Goal: Information Seeking & Learning: Find specific fact

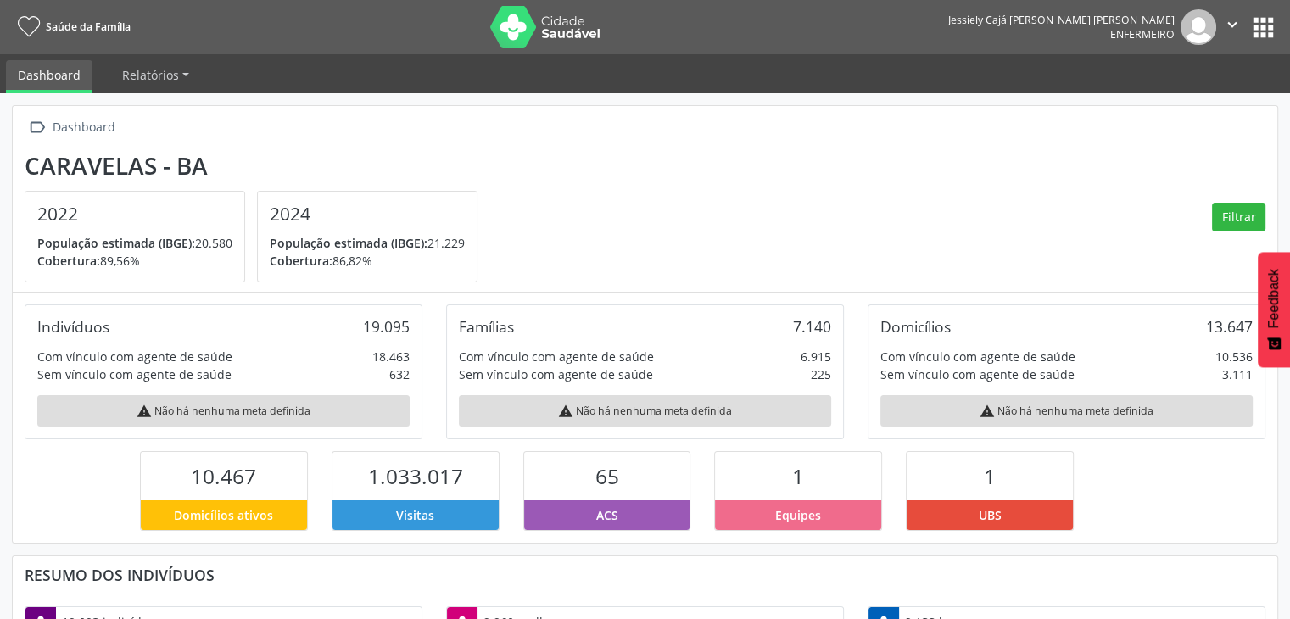
scroll to position [279, 422]
click at [1266, 20] on button "apps" at bounding box center [1264, 28] width 30 height 30
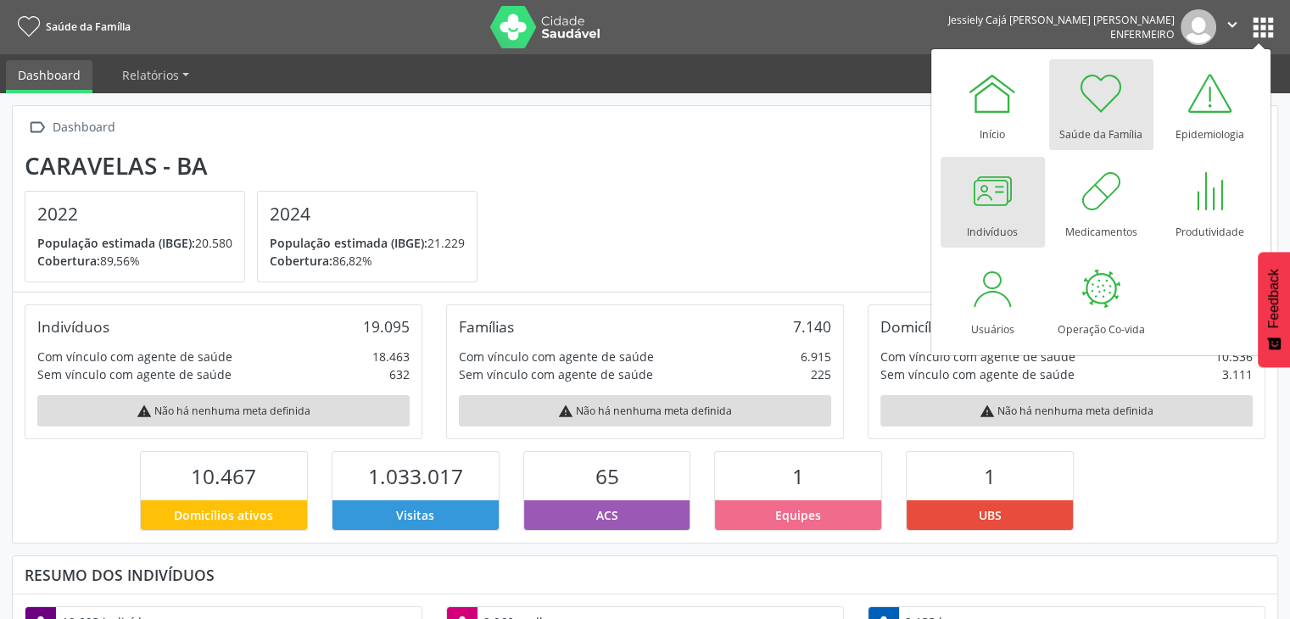
click at [986, 190] on div at bounding box center [992, 190] width 51 height 51
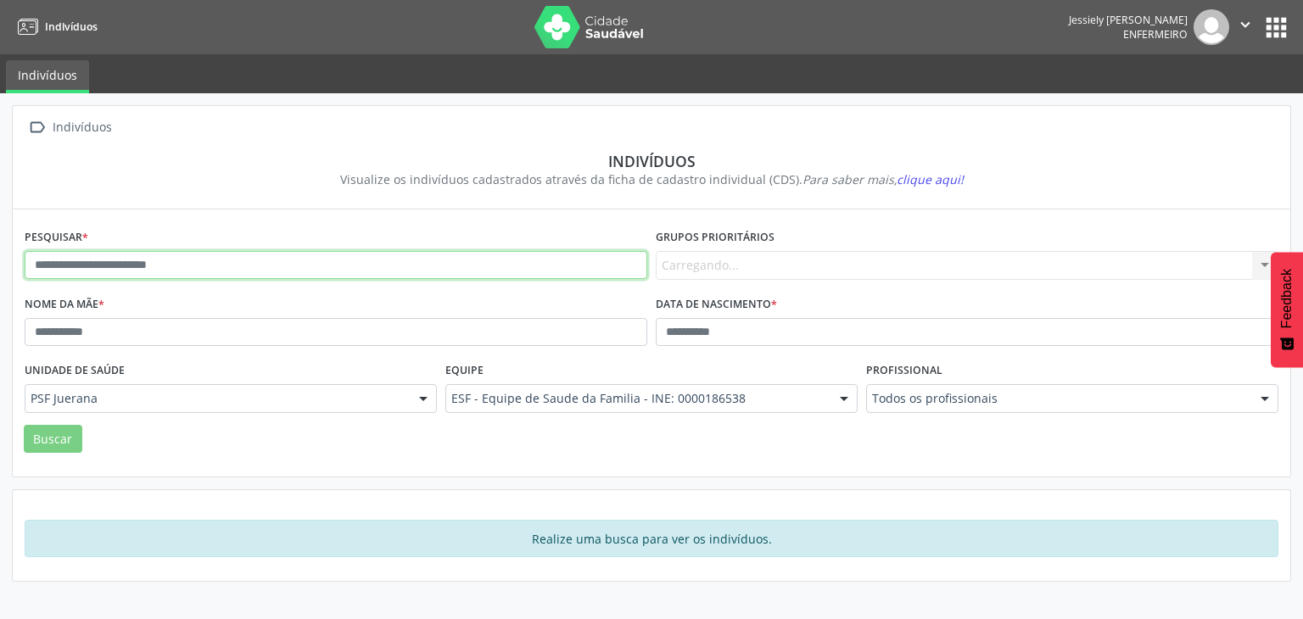
click at [277, 260] on input "text" at bounding box center [336, 265] width 623 height 29
type input "**********"
click at [24, 425] on button "Buscar" at bounding box center [53, 439] width 59 height 29
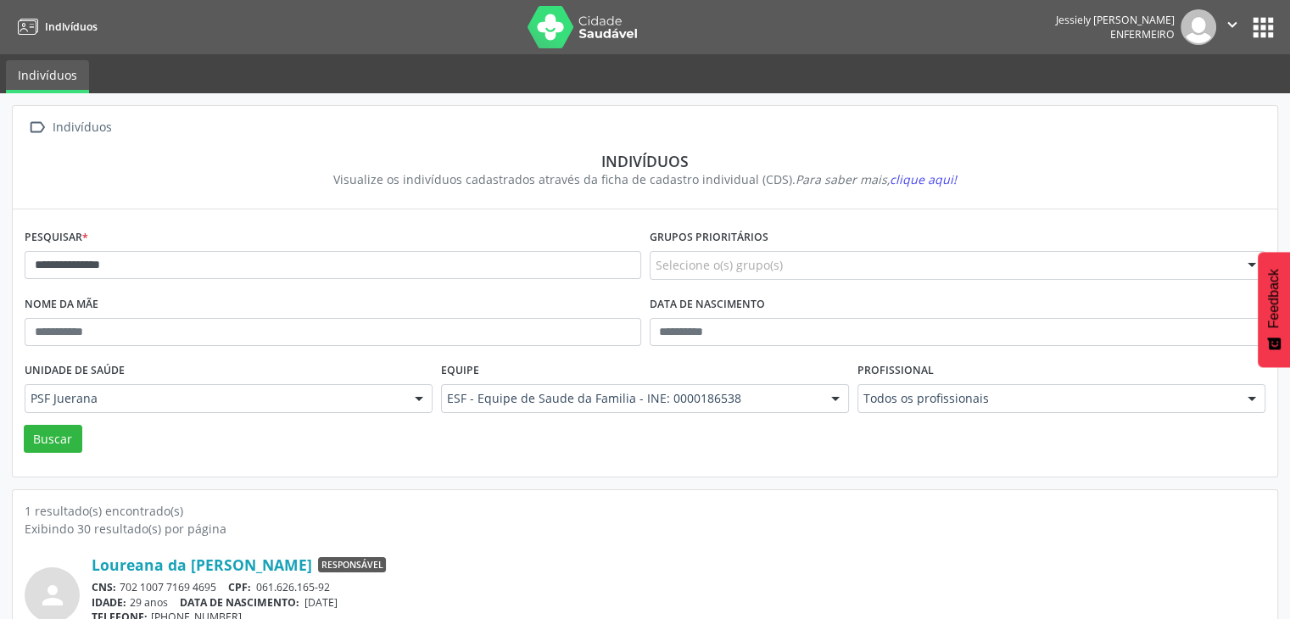
scroll to position [71, 0]
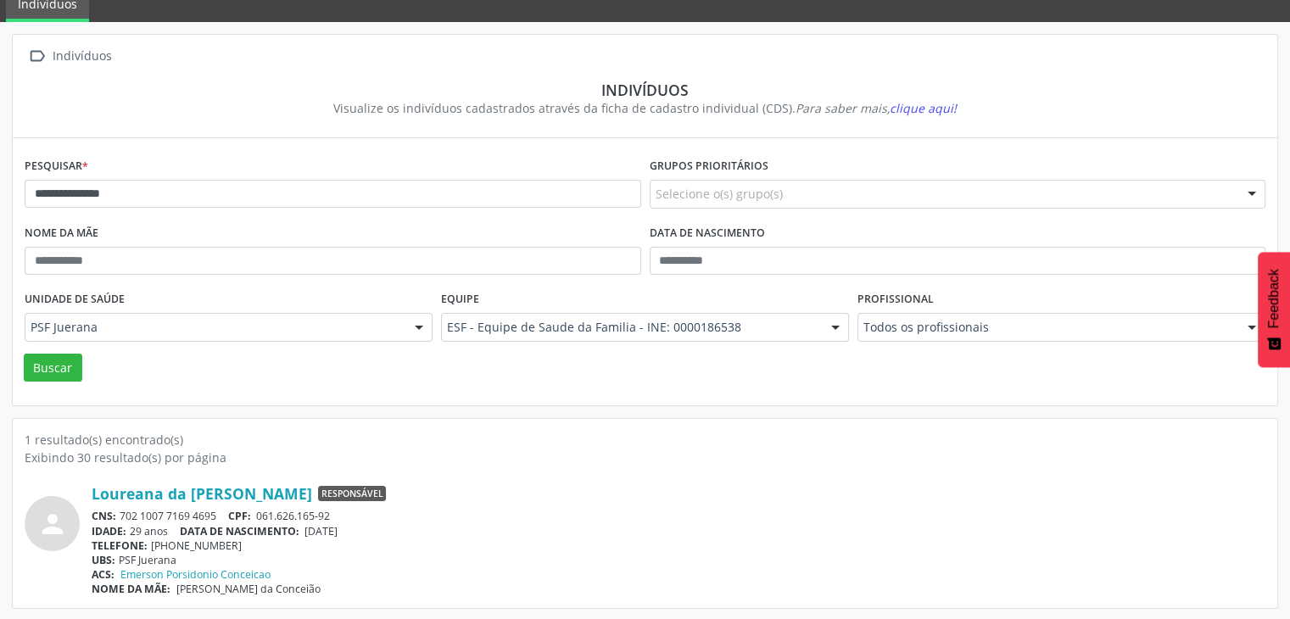
click at [898, 561] on div "UBS: PSF Juerana" at bounding box center [679, 560] width 1174 height 14
